Goal: Task Accomplishment & Management: Manage account settings

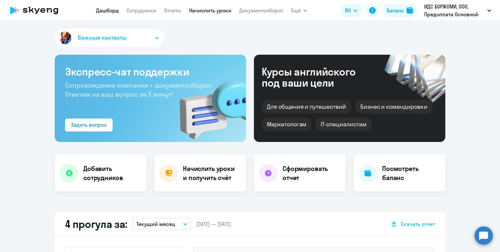
click at [196, 10] on link "Начислить уроки" at bounding box center [210, 10] width 42 height 7
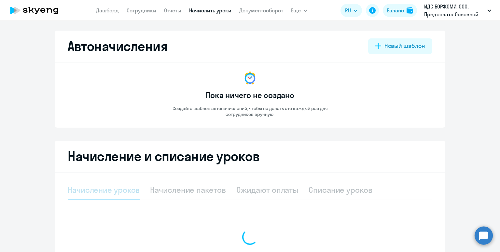
select select "10"
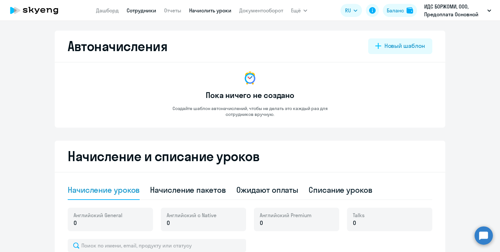
click at [136, 13] on link "Сотрудники" at bounding box center [142, 10] width 30 height 7
select select "30"
